Goal: Find specific page/section: Find specific page/section

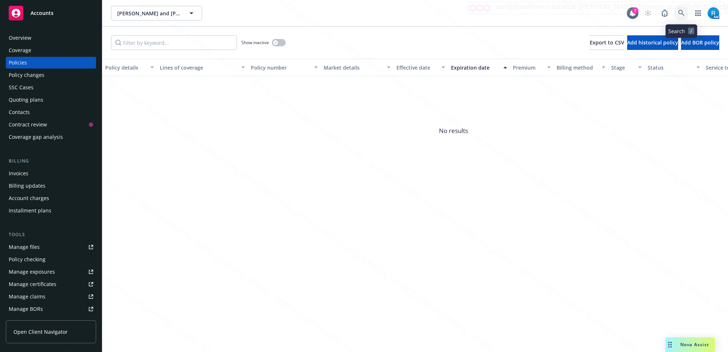
click at [681, 11] on icon at bounding box center [681, 13] width 7 height 7
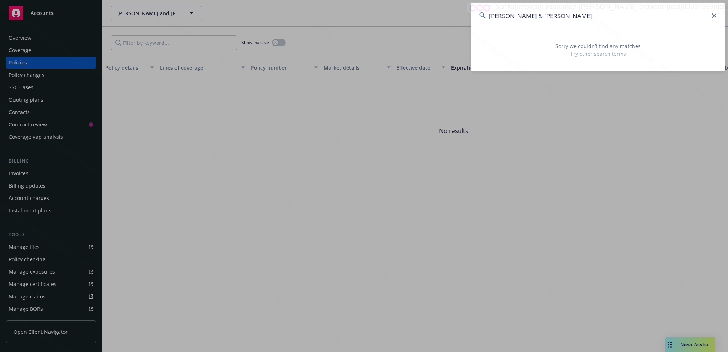
drag, startPoint x: 587, startPoint y: 16, endPoint x: 530, endPoint y: 16, distance: 56.8
click at [530, 16] on input "[PERSON_NAME] & [PERSON_NAME]" at bounding box center [598, 16] width 255 height 26
click at [512, 16] on input "[PERSON_NAME]" at bounding box center [598, 16] width 255 height 26
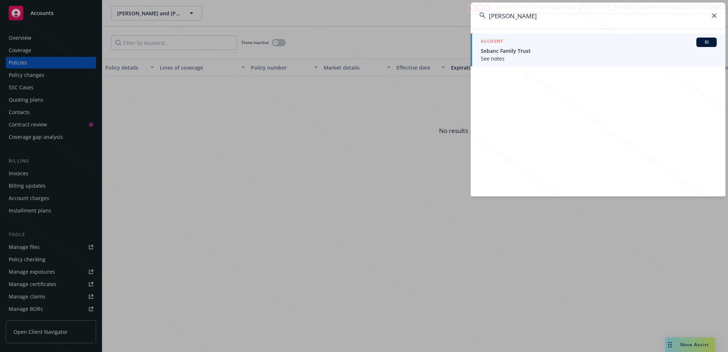
drag, startPoint x: 542, startPoint y: 17, endPoint x: 526, endPoint y: 15, distance: 15.4
click at [529, 15] on input "[PERSON_NAME]" at bounding box center [598, 16] width 255 height 26
click at [717, 15] on input "[PERSON_NAME]" at bounding box center [598, 16] width 255 height 26
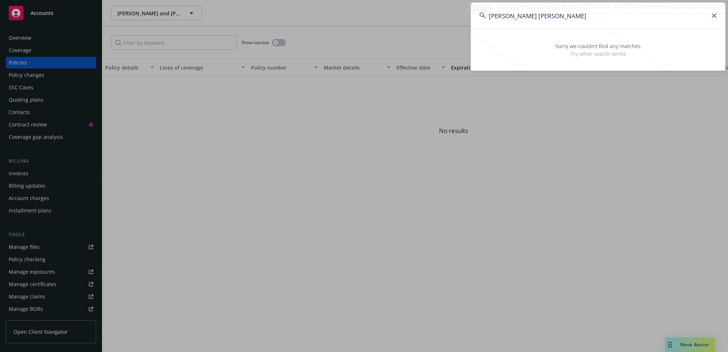
drag, startPoint x: 528, startPoint y: 16, endPoint x: 473, endPoint y: 16, distance: 55.0
click at [473, 16] on input "[PERSON_NAME] [PERSON_NAME]" at bounding box center [598, 16] width 255 height 26
drag, startPoint x: 537, startPoint y: 17, endPoint x: 514, endPoint y: 16, distance: 23.0
click at [514, 16] on input "[PERSON_NAME]" at bounding box center [598, 16] width 255 height 26
type input "Margare"
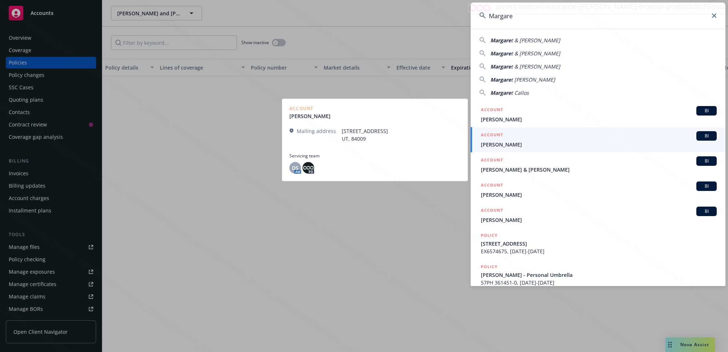
click at [502, 144] on span "[PERSON_NAME]" at bounding box center [599, 145] width 236 height 8
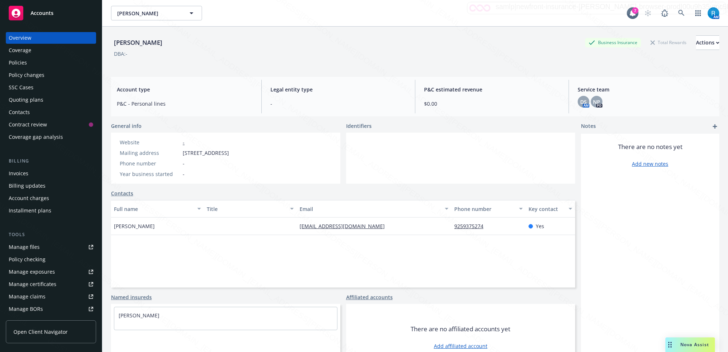
click at [22, 59] on div "Policies" at bounding box center [18, 63] width 18 height 12
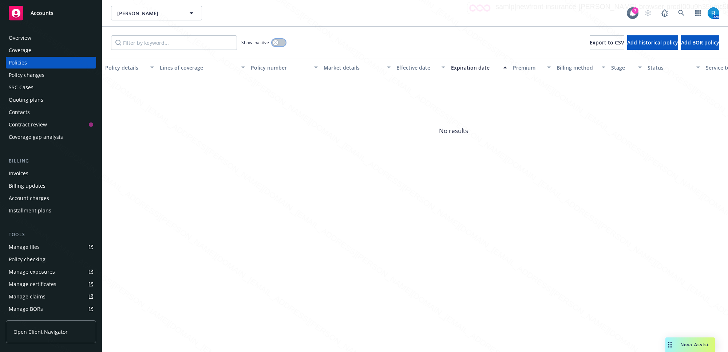
click at [279, 43] on button "button" at bounding box center [279, 42] width 14 height 7
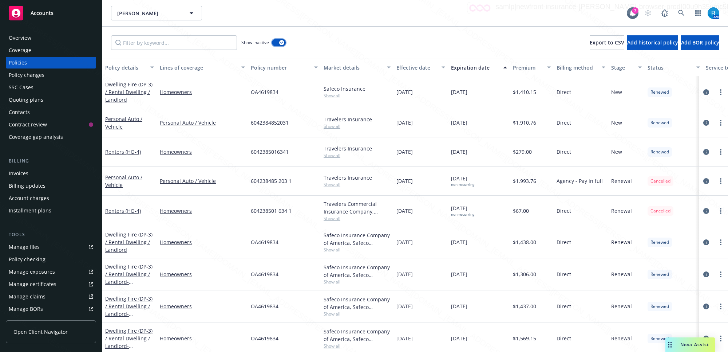
scroll to position [42, 0]
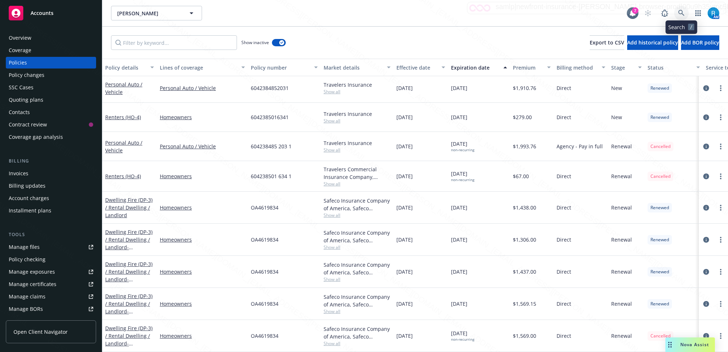
click at [681, 15] on icon at bounding box center [681, 13] width 7 height 7
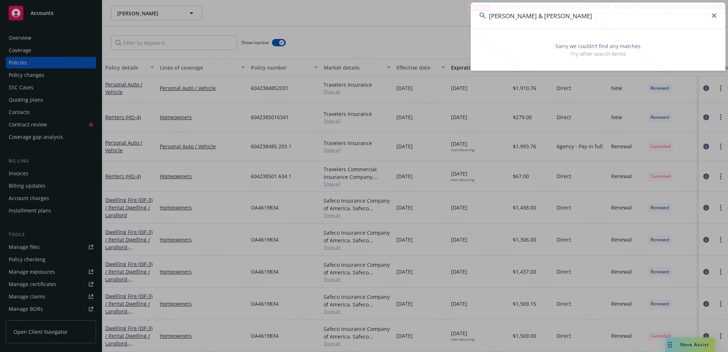
click at [513, 15] on input "[PERSON_NAME] & [PERSON_NAME]" at bounding box center [598, 16] width 255 height 26
drag, startPoint x: 580, startPoint y: 13, endPoint x: 563, endPoint y: 16, distance: 17.0
click at [563, 16] on input "[PERSON_NAME] & [PERSON_NAME]" at bounding box center [598, 16] width 255 height 26
click at [601, 24] on input "[PERSON_NAME] & [PERSON_NAME]" at bounding box center [598, 16] width 255 height 26
click at [521, 27] on input "[PERSON_NAME] & [PERSON_NAME]" at bounding box center [598, 16] width 255 height 26
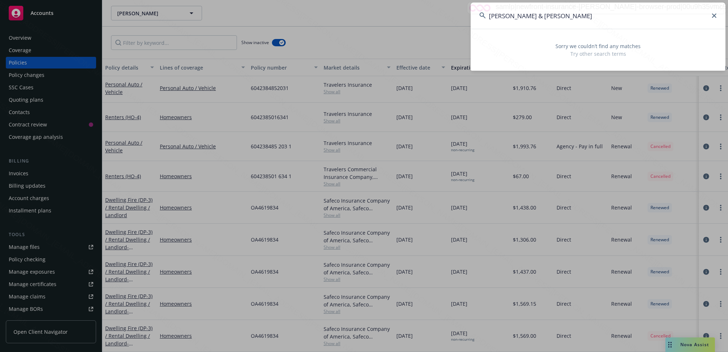
drag, startPoint x: 528, startPoint y: 16, endPoint x: 515, endPoint y: 16, distance: 13.1
click at [515, 16] on input "[PERSON_NAME] & [PERSON_NAME]" at bounding box center [598, 16] width 255 height 26
click at [518, 16] on input "[PERSON_NAME] & [PERSON_NAME]" at bounding box center [598, 16] width 255 height 26
drag, startPoint x: 545, startPoint y: 14, endPoint x: 469, endPoint y: 15, distance: 76.5
click at [469, 15] on div "[PERSON_NAME] Sorry we couldn’t find any matches Try other search terms" at bounding box center [364, 176] width 728 height 352
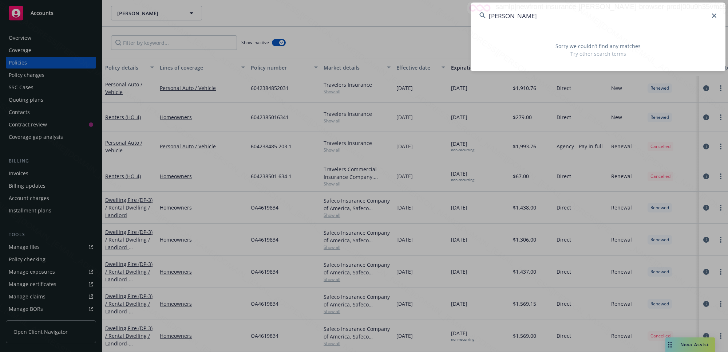
click at [542, 15] on input "[PERSON_NAME]" at bounding box center [598, 16] width 255 height 26
click at [541, 15] on input "[PERSON_NAME]" at bounding box center [598, 16] width 255 height 26
drag, startPoint x: 541, startPoint y: 15, endPoint x: 516, endPoint y: 17, distance: 25.2
click at [516, 17] on input "[PERSON_NAME]" at bounding box center [598, 16] width 255 height 26
click at [509, 17] on input "[PERSON_NAME]" at bounding box center [598, 16] width 255 height 26
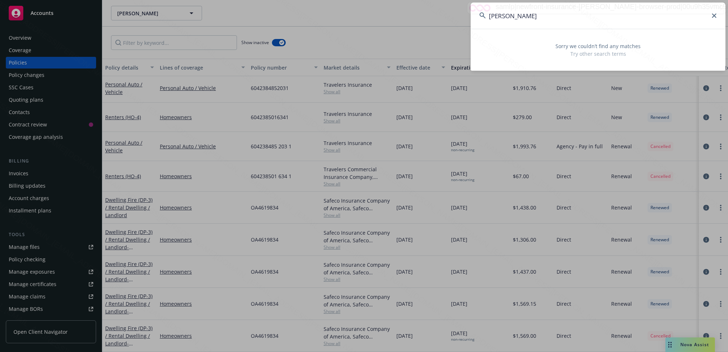
drag, startPoint x: 575, startPoint y: 13, endPoint x: 514, endPoint y: 15, distance: 60.8
click at [514, 15] on input "[PERSON_NAME]" at bounding box center [598, 16] width 255 height 26
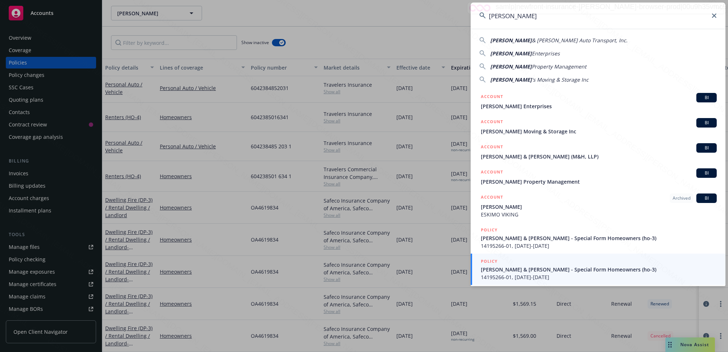
scroll to position [97, 0]
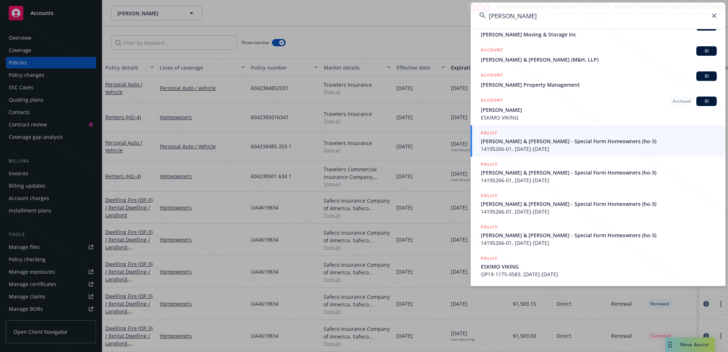
click at [549, 17] on input "[PERSON_NAME]" at bounding box center [598, 16] width 255 height 26
drag, startPoint x: 532, startPoint y: 17, endPoint x: 472, endPoint y: 17, distance: 59.3
click at [472, 17] on input "[PERSON_NAME]" at bounding box center [598, 16] width 255 height 26
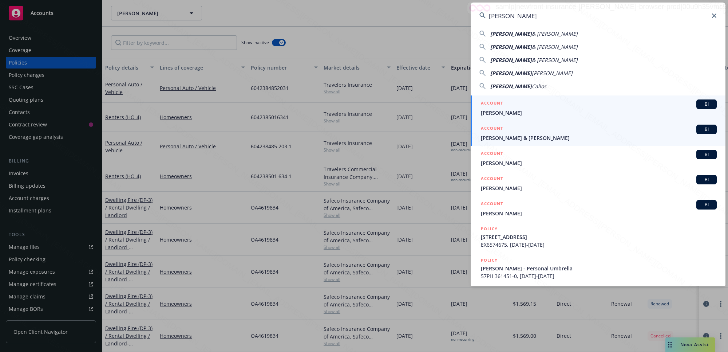
scroll to position [0, 0]
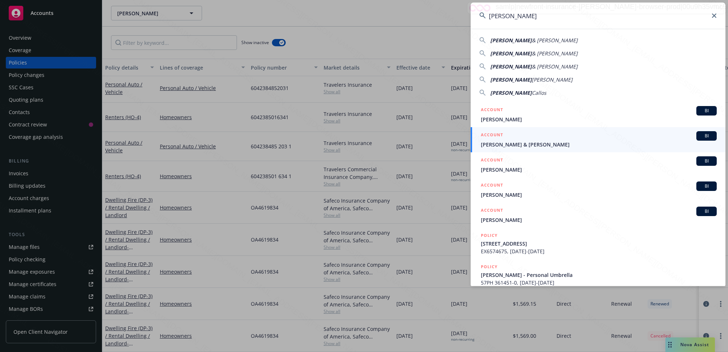
type input "[PERSON_NAME]"
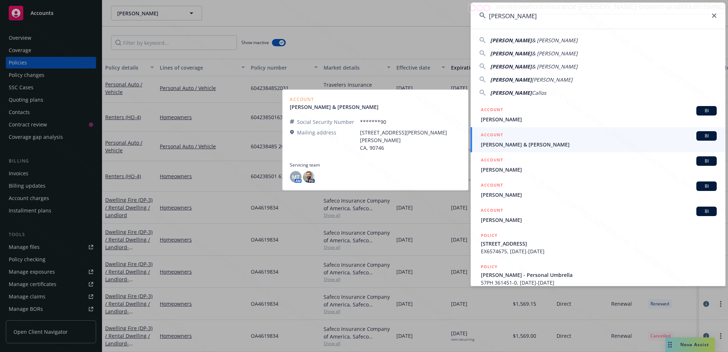
click at [494, 141] on span "[PERSON_NAME] & [PERSON_NAME]" at bounding box center [599, 145] width 236 height 8
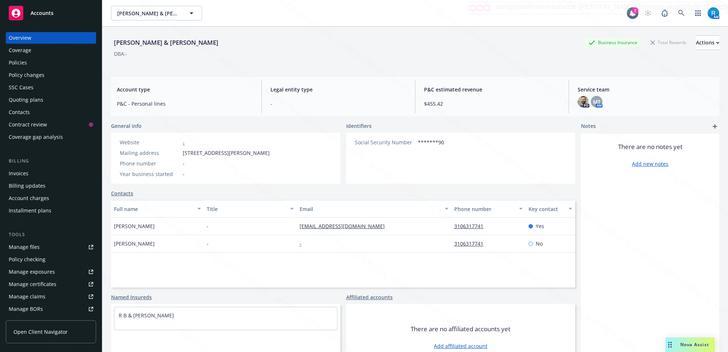
click at [16, 62] on div "Policies" at bounding box center [18, 63] width 18 height 12
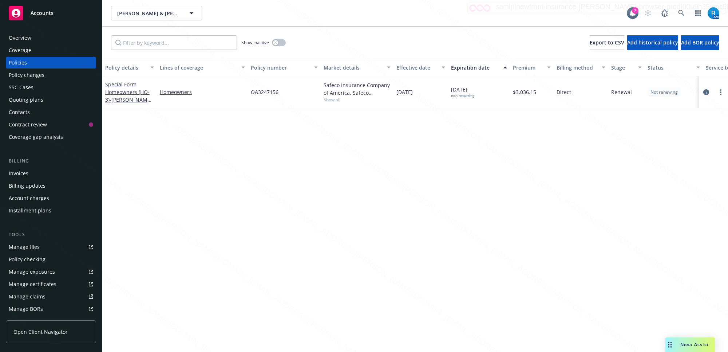
click at [24, 33] on div "Overview" at bounding box center [20, 38] width 23 height 12
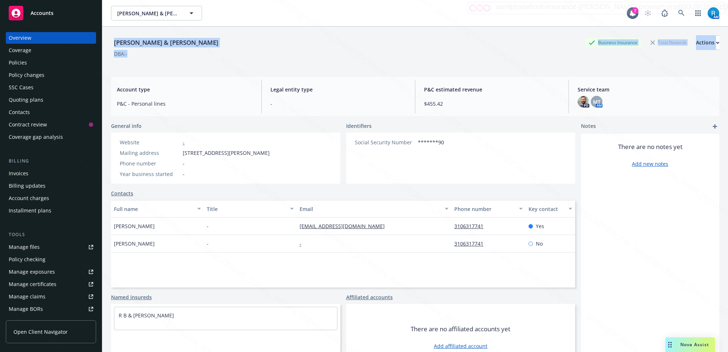
drag, startPoint x: 190, startPoint y: 51, endPoint x: 112, endPoint y: 42, distance: 78.4
click at [110, 43] on div "[PERSON_NAME] & [PERSON_NAME] Business Insurance Total Rewards Actions DBA: - A…" at bounding box center [415, 203] width 626 height 352
click at [210, 58] on div "[PERSON_NAME] & [PERSON_NAME] Business Insurance Total Rewards Actions DBA: -" at bounding box center [415, 50] width 608 height 30
drag, startPoint x: 186, startPoint y: 42, endPoint x: 111, endPoint y: 43, distance: 75.0
click at [111, 43] on div "[PERSON_NAME] & [PERSON_NAME] Business Insurance Total Rewards Actions" at bounding box center [415, 42] width 608 height 15
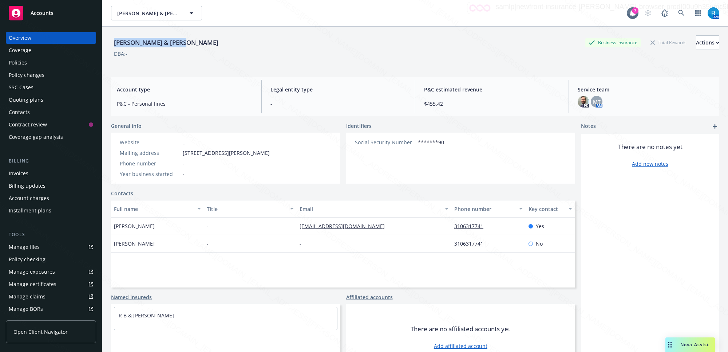
copy div "[PERSON_NAME] & [PERSON_NAME]"
click at [678, 14] on icon at bounding box center [681, 13] width 6 height 6
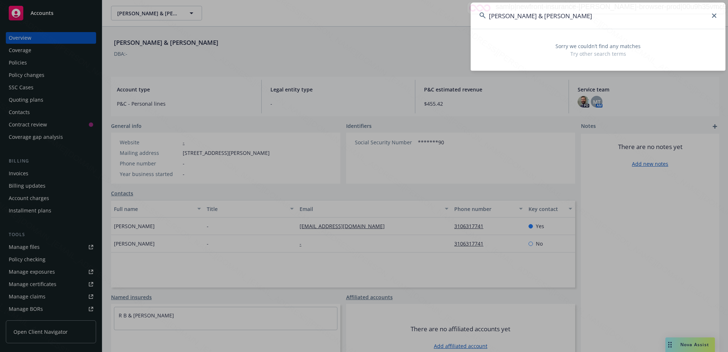
drag, startPoint x: 593, startPoint y: 17, endPoint x: 536, endPoint y: 13, distance: 57.3
click at [531, 15] on input "[PERSON_NAME] & [PERSON_NAME]" at bounding box center [598, 16] width 255 height 26
drag, startPoint x: 535, startPoint y: 12, endPoint x: 512, endPoint y: 16, distance: 23.6
click at [512, 16] on input "[PERSON_NAME]" at bounding box center [598, 16] width 255 height 26
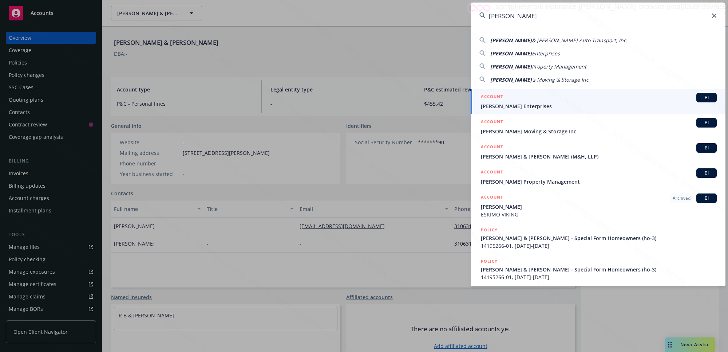
click at [534, 54] on span "Enterprises" at bounding box center [546, 53] width 28 height 7
type input "[PERSON_NAME] Enterprises"
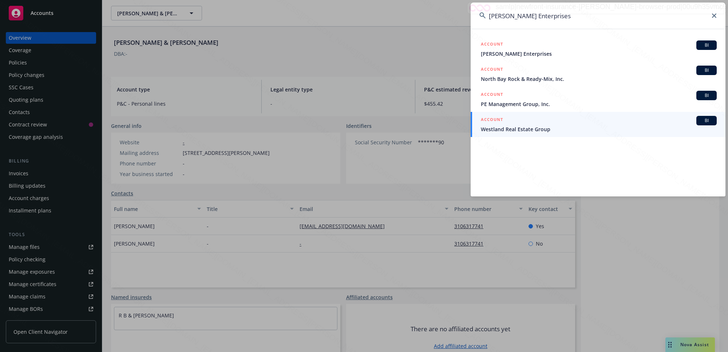
click at [716, 13] on icon at bounding box center [714, 15] width 4 height 4
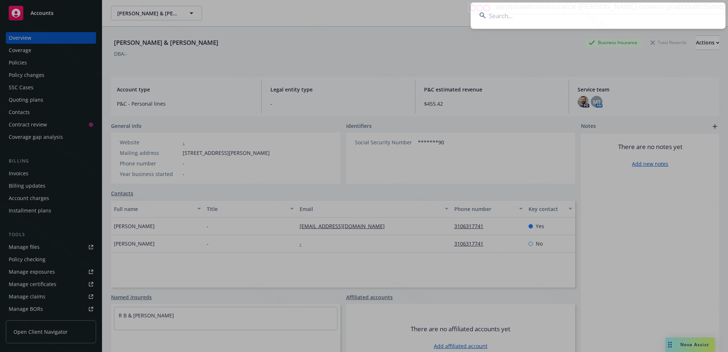
click at [624, 13] on input at bounding box center [598, 16] width 255 height 26
paste input "[PERSON_NAME] & [PERSON_NAME]"
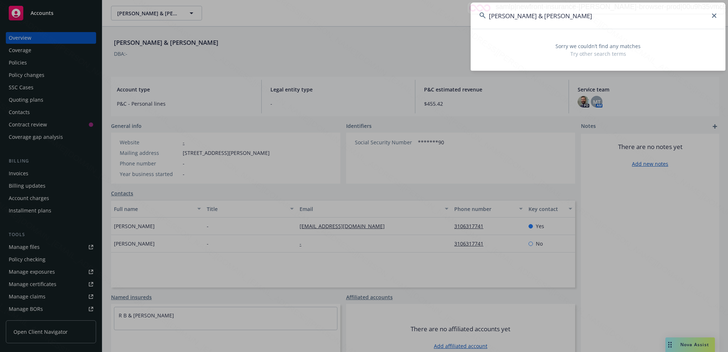
type input "[PERSON_NAME] & [PERSON_NAME]"
click at [713, 16] on icon at bounding box center [714, 15] width 4 height 4
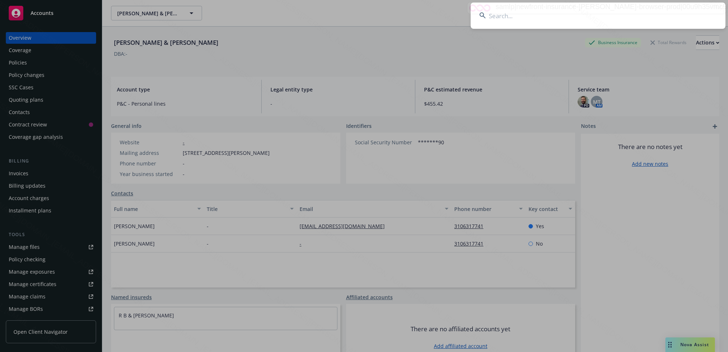
drag, startPoint x: 588, startPoint y: 15, endPoint x: 434, endPoint y: 15, distance: 154.0
click at [434, 15] on div at bounding box center [364, 176] width 728 height 352
paste input "[PERSON_NAME] & [PERSON_NAME]"
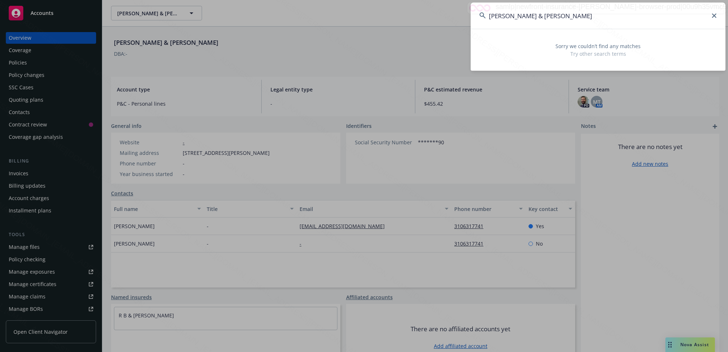
drag, startPoint x: 593, startPoint y: 17, endPoint x: 535, endPoint y: 19, distance: 57.6
click at [535, 19] on input "[PERSON_NAME] & [PERSON_NAME]" at bounding box center [598, 16] width 255 height 26
click at [537, 15] on input "[PERSON_NAME] & [PERSON_NAME]" at bounding box center [598, 16] width 255 height 26
drag, startPoint x: 559, startPoint y: 14, endPoint x: 541, endPoint y: 15, distance: 18.2
click at [541, 15] on input "[PERSON_NAME] [PERSON_NAME]" at bounding box center [598, 16] width 255 height 26
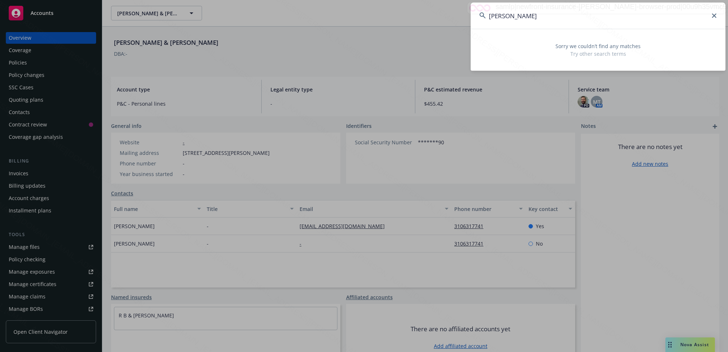
click at [505, 59] on div "Sorry we couldn’t find any matches Try other search terms" at bounding box center [598, 49] width 255 height 33
drag, startPoint x: 512, startPoint y: 16, endPoint x: 485, endPoint y: 16, distance: 26.9
click at [485, 16] on div "[PERSON_NAME]" at bounding box center [598, 16] width 255 height 26
type input "[PERSON_NAME]"
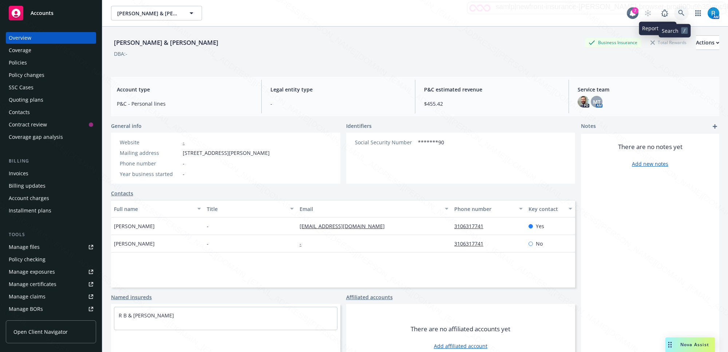
click at [678, 11] on icon at bounding box center [681, 13] width 6 height 6
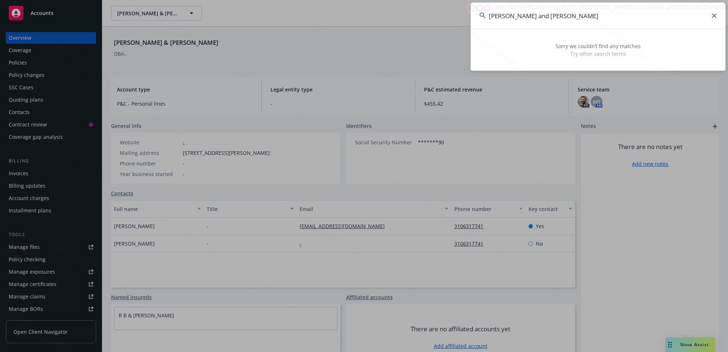
type input "[PERSON_NAME] and [PERSON_NAME]"
click at [715, 15] on icon at bounding box center [714, 15] width 4 height 4
